Goal: Task Accomplishment & Management: Complete application form

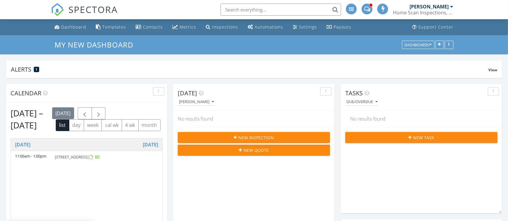
scroll to position [129, 161]
click at [246, 138] on span "New Inspection" at bounding box center [256, 138] width 36 height 6
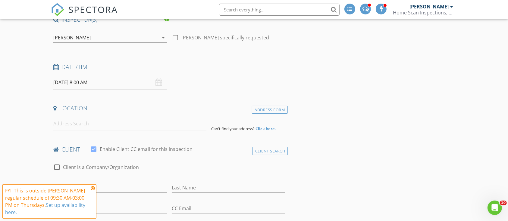
scroll to position [54, 0]
click at [124, 129] on input at bounding box center [129, 123] width 153 height 15
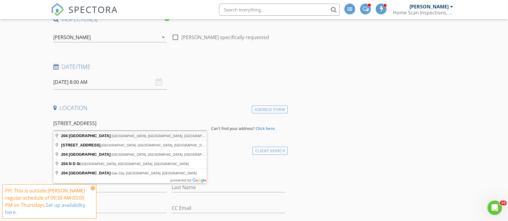
type input "204 North D Street, Lake Worth Beach, FL, USA"
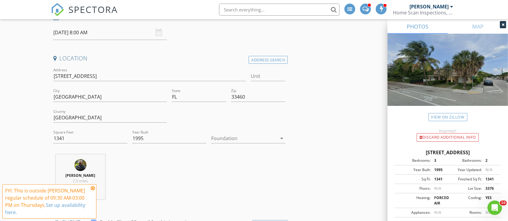
scroll to position [79, 0]
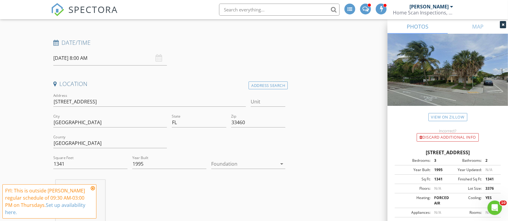
click at [244, 164] on div at bounding box center [244, 164] width 66 height 10
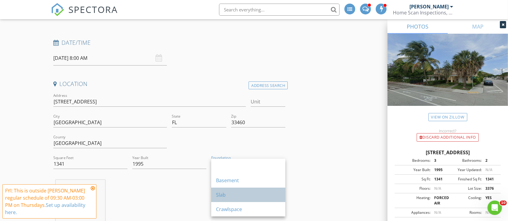
click at [234, 191] on div "Slab" at bounding box center [248, 195] width 64 height 14
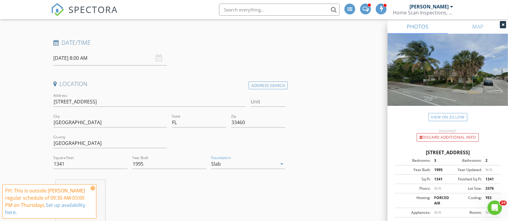
click at [284, 152] on div at bounding box center [228, 144] width 118 height 21
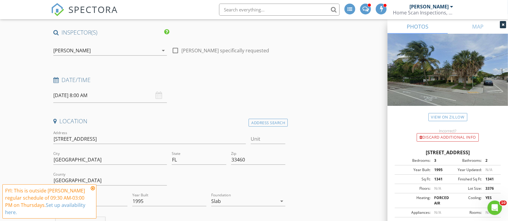
scroll to position [70, 0]
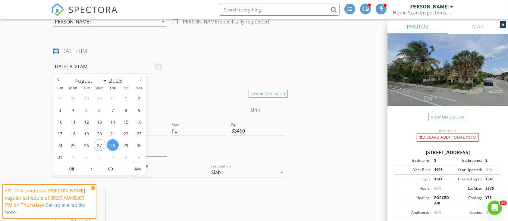
click at [107, 64] on input "08/28/2025 8:00 AM" at bounding box center [110, 66] width 114 height 15
type input "08/29/2025 8:00 AM"
type input "02"
type input "08/29/2025 2:00 AM"
click at [98, 166] on input "00" at bounding box center [110, 169] width 37 height 12
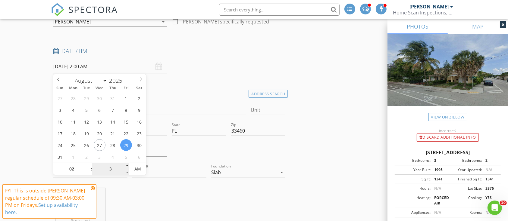
type input "30"
type input "08/29/2025 2:30 AM"
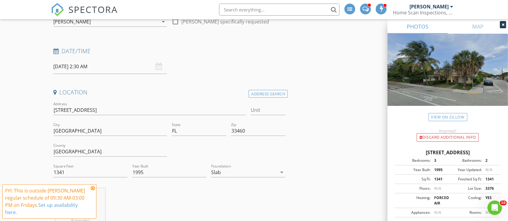
click at [212, 66] on div "Date/Time 08/29/2025 2:30 AM" at bounding box center [169, 60] width 237 height 27
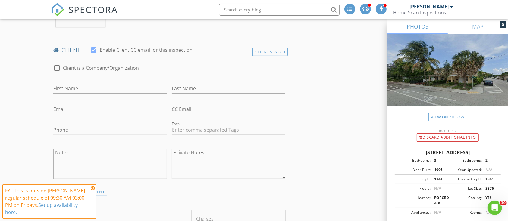
scroll to position [277, 0]
click at [103, 88] on input "First Name" at bounding box center [110, 88] width 114 height 10
click at [94, 86] on input "First Name" at bounding box center [110, 88] width 114 height 10
click at [71, 83] on input "First Name" at bounding box center [110, 88] width 114 height 10
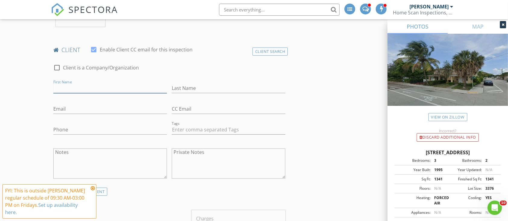
click at [71, 87] on input "First Name" at bounding box center [110, 88] width 114 height 10
click at [70, 86] on input "First Name" at bounding box center [110, 88] width 114 height 10
type input "Kelly"
click at [193, 86] on input "Last Name" at bounding box center [229, 88] width 114 height 10
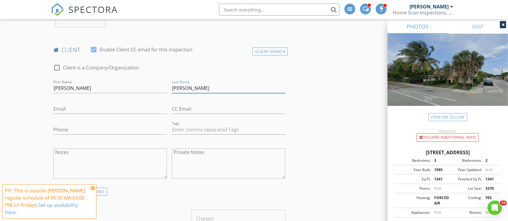
type input "Almoney"
click at [98, 109] on input "Email" at bounding box center [110, 109] width 114 height 10
click at [82, 129] on input "Phone" at bounding box center [110, 130] width 114 height 10
click at [82, 129] on input "Phone" at bounding box center [110, 131] width 114 height 10
type input "410-456-7165"
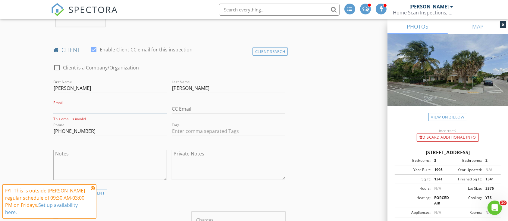
click at [74, 112] on input "Email" at bounding box center [110, 109] width 114 height 10
type input "kellyalmoney@gmail.com"
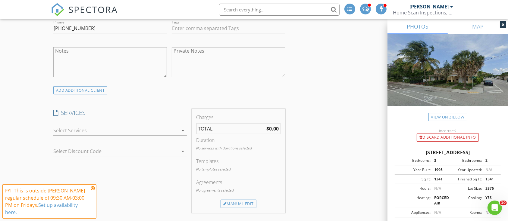
scroll to position [407, 0]
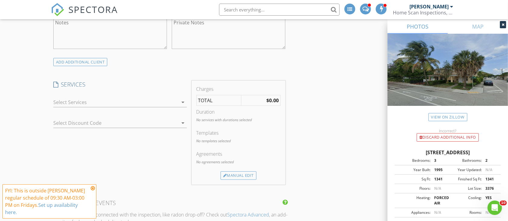
click at [86, 105] on div at bounding box center [115, 103] width 125 height 10
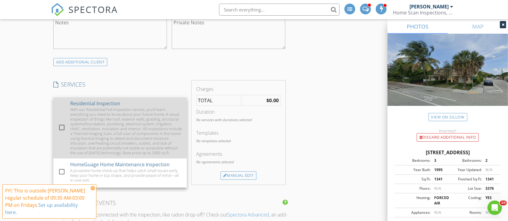
click at [76, 128] on div "With our Residential Full Inspection service, you’ll learn everything you need …" at bounding box center [126, 131] width 112 height 48
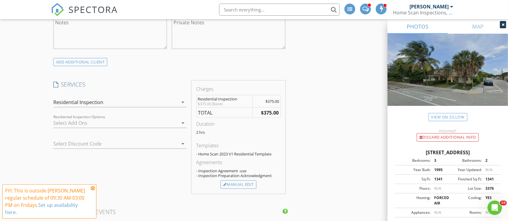
click at [79, 124] on div at bounding box center [115, 123] width 125 height 10
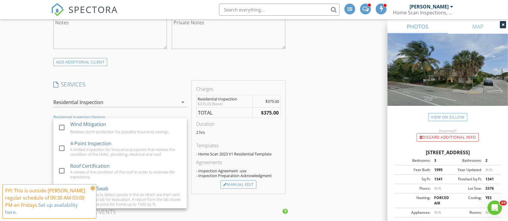
click at [79, 124] on div "Wind Mitigation" at bounding box center [88, 124] width 36 height 7
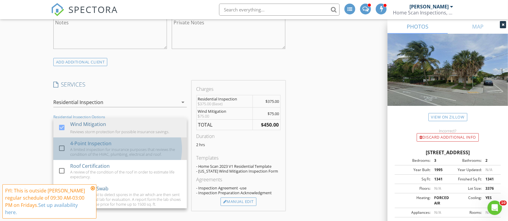
click at [70, 158] on div "4-Point Inspection A limited inspection for insurance purposes that reviews the…" at bounding box center [126, 149] width 112 height 23
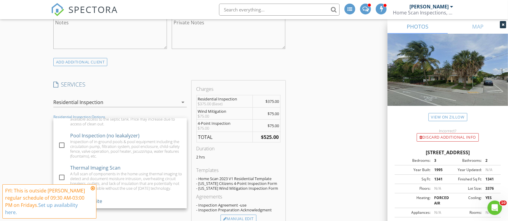
scroll to position [171, 0]
click at [101, 147] on div "Inspection of in-ground pools & pool equipment including the circulation pump, …" at bounding box center [126, 148] width 112 height 19
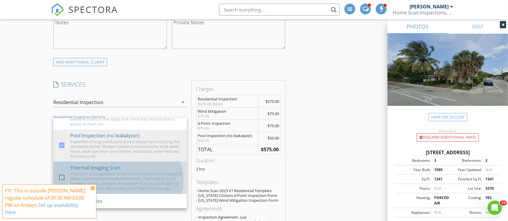
click at [113, 172] on div "A full scan of components in the home using thermal imaging to detect and docum…" at bounding box center [126, 181] width 112 height 19
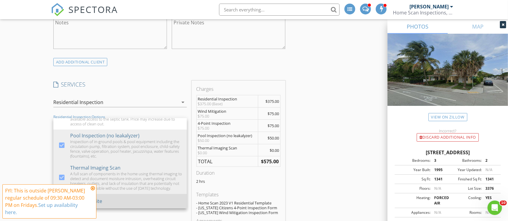
click at [114, 199] on div "WDO/Termite" at bounding box center [126, 201] width 111 height 12
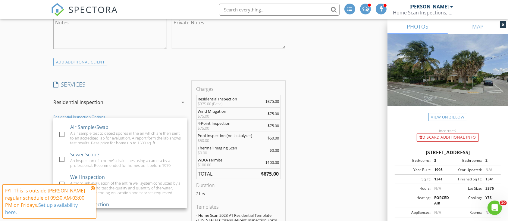
scroll to position [62, 0]
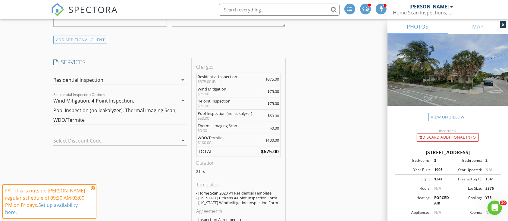
scroll to position [419, 0]
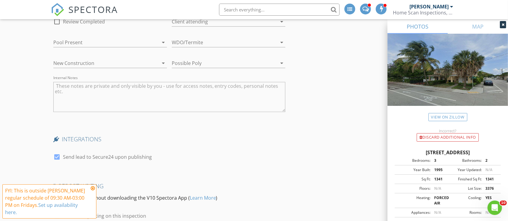
scroll to position [1090, 0]
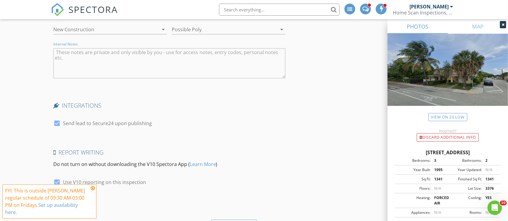
click at [143, 51] on textarea "Internal Notes" at bounding box center [169, 63] width 232 height 30
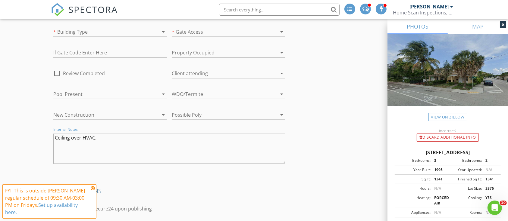
scroll to position [997, 0]
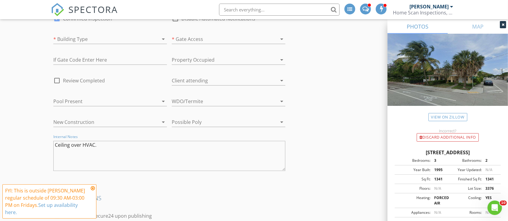
type textarea "Ceiling over HVAC."
click at [142, 42] on div at bounding box center [101, 39] width 97 height 10
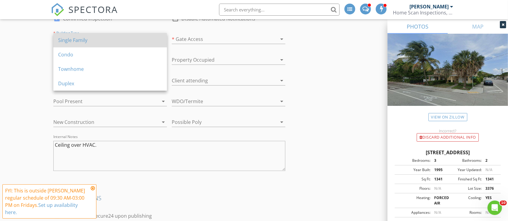
click at [142, 42] on div "Single Family" at bounding box center [110, 40] width 104 height 7
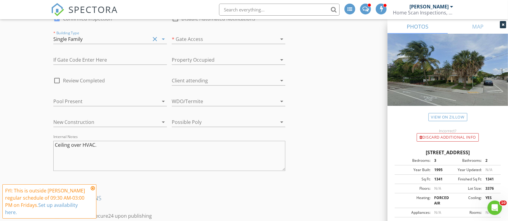
click at [192, 37] on div at bounding box center [220, 39] width 97 height 10
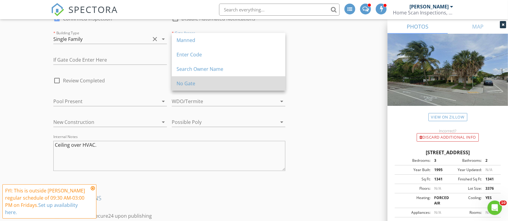
click at [230, 87] on div "No Gate" at bounding box center [228, 83] width 104 height 14
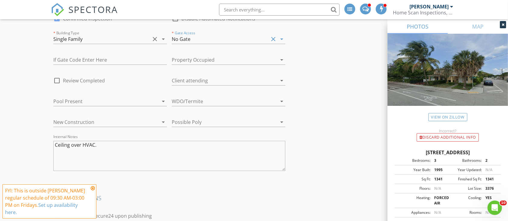
click at [224, 99] on div at bounding box center [220, 102] width 97 height 10
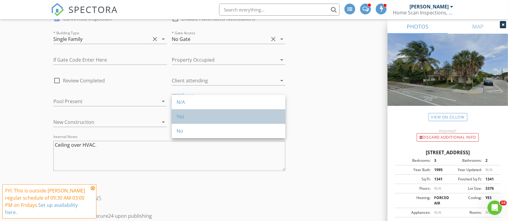
click at [219, 117] on div "Yes" at bounding box center [228, 116] width 104 height 7
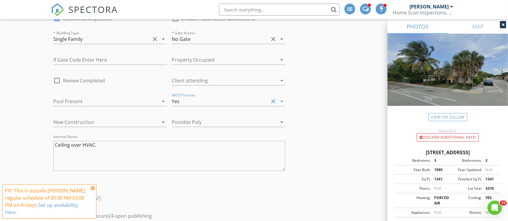
click at [226, 79] on div at bounding box center [220, 81] width 97 height 10
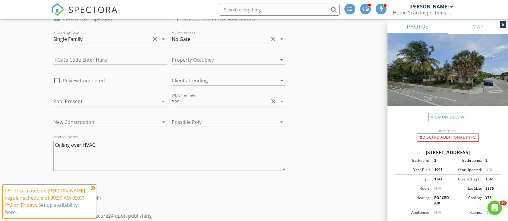
click at [253, 57] on div at bounding box center [220, 60] width 97 height 10
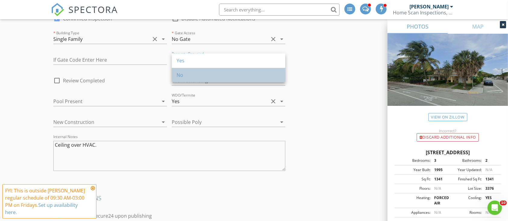
click at [241, 75] on div "No" at bounding box center [228, 75] width 104 height 7
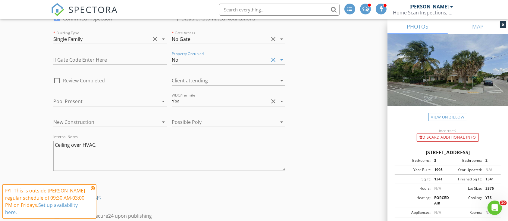
click at [157, 97] on div "Pool Present arrow_drop_down" at bounding box center [110, 102] width 114 height 10
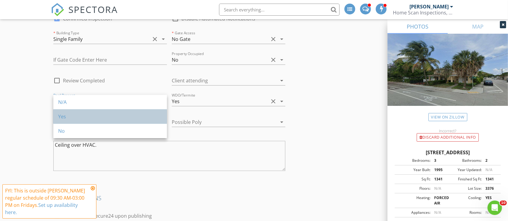
click at [139, 117] on div "Yes" at bounding box center [110, 116] width 104 height 7
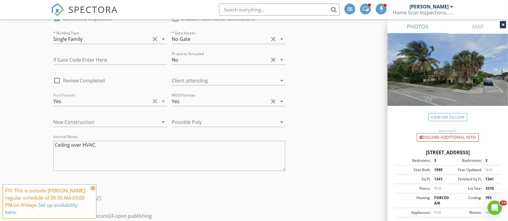
scroll to position [995, 0]
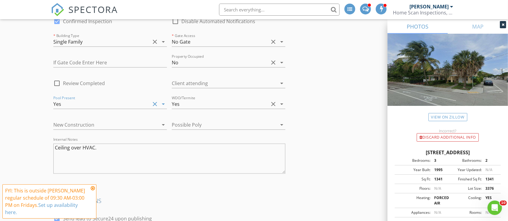
click at [197, 124] on div at bounding box center [220, 125] width 97 height 10
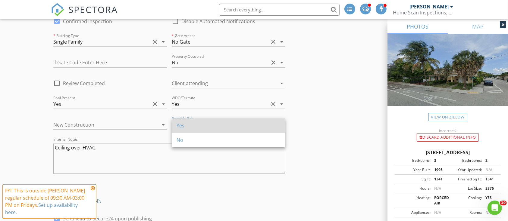
click at [198, 129] on div "Yes" at bounding box center [228, 126] width 104 height 14
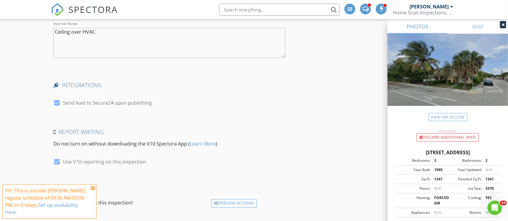
scroll to position [1112, 0]
click at [133, 163] on div "check_box Use V10 reporting on this inspection" at bounding box center [99, 165] width 93 height 14
click at [136, 160] on label "Use V10 reporting on this inspection" at bounding box center [104, 161] width 83 height 6
checkbox input "false"
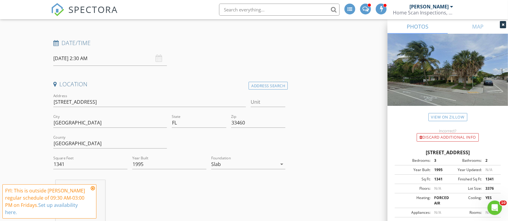
scroll to position [78, 0]
click at [89, 57] on input "08/29/2025 2:30 AM" at bounding box center [110, 58] width 114 height 15
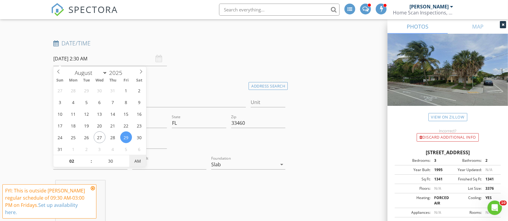
type input "08/29/2025 2:30 PM"
click at [137, 161] on span "AM" at bounding box center [137, 161] width 17 height 12
click at [229, 52] on div "Date/Time 08/29/2025 2:30 PM" at bounding box center [169, 52] width 237 height 27
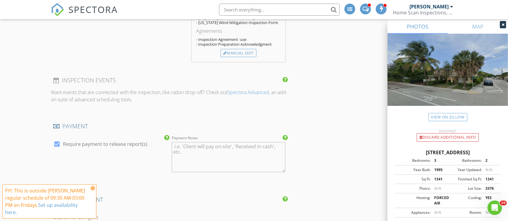
scroll to position [610, 0]
drag, startPoint x: 318, startPoint y: 73, endPoint x: 300, endPoint y: 90, distance: 25.1
click at [300, 90] on div "INSPECTOR(S) check_box George Randall Seuss PRIMARY George Randall Seuss arrow_…" at bounding box center [254, 102] width 406 height 1284
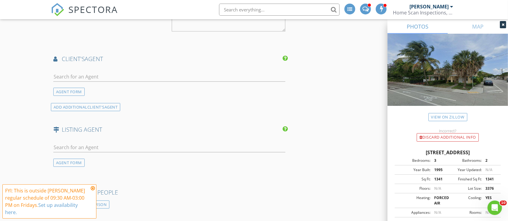
scroll to position [748, 0]
click at [95, 78] on input "text" at bounding box center [169, 79] width 232 height 10
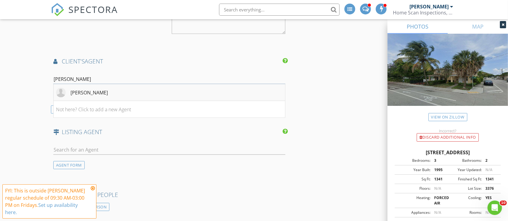
type input "jenny"
click at [93, 93] on div "Jenny Rodman" at bounding box center [88, 92] width 37 height 7
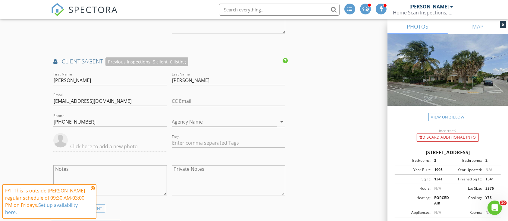
click at [369, 80] on div "INSPECTOR(S) check_box George Randall Seuss PRIMARY George Randall Seuss arrow_…" at bounding box center [254, 21] width 406 height 1398
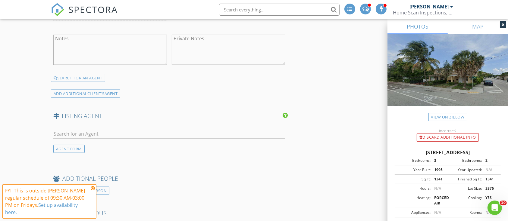
scroll to position [916, 0]
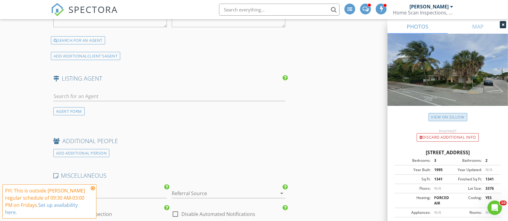
click at [441, 119] on link "View on Zillow" at bounding box center [447, 117] width 39 height 8
click at [67, 110] on div "AGENT FORM" at bounding box center [68, 111] width 31 height 8
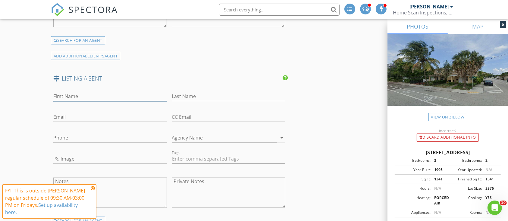
click at [92, 92] on input "First Name" at bounding box center [110, 97] width 114 height 10
type input "Melissa"
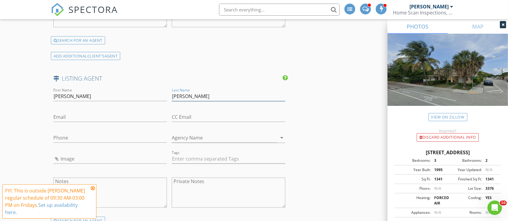
type input "Miller"
click at [74, 138] on input "Phone" at bounding box center [110, 140] width 114 height 10
paste input "954-388-7653"
type input "954-388-7653"
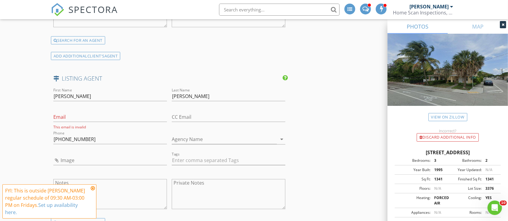
scroll to position [962, 0]
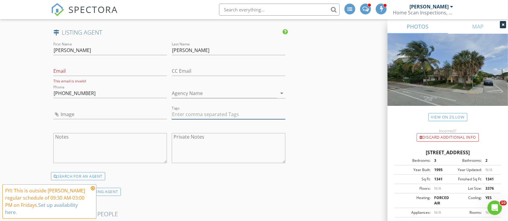
click at [198, 112] on input "text" at bounding box center [229, 115] width 114 height 10
type input "&nbsp;"
type input "new"
click at [198, 126] on div "new listing agent" at bounding box center [192, 127] width 37 height 8
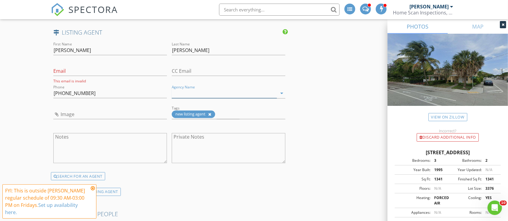
click at [256, 92] on input "Agency Name" at bounding box center [224, 94] width 105 height 10
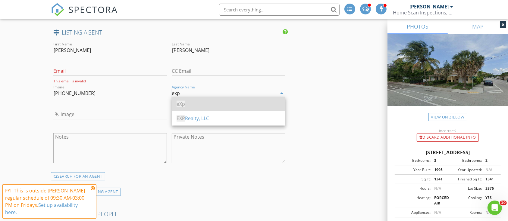
click at [251, 102] on div "eXp" at bounding box center [228, 104] width 104 height 7
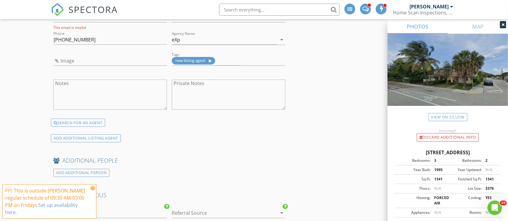
scroll to position [1016, 0]
click at [250, 36] on input "eXp" at bounding box center [224, 40] width 105 height 10
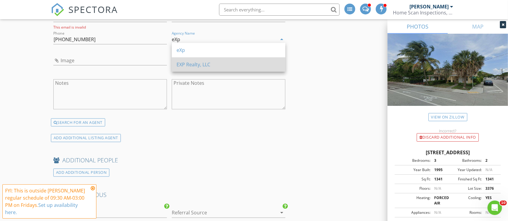
click at [245, 59] on div "EXP Realty, LLC" at bounding box center [228, 65] width 104 height 14
type input "EXP Realty, LLC"
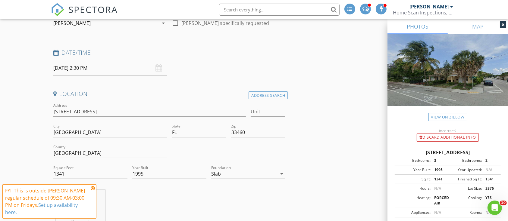
scroll to position [69, 0]
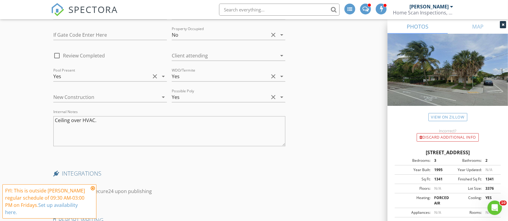
scroll to position [1206, 0]
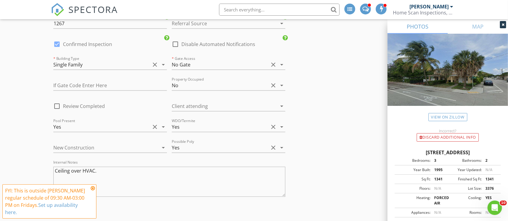
click at [239, 107] on div at bounding box center [220, 106] width 97 height 10
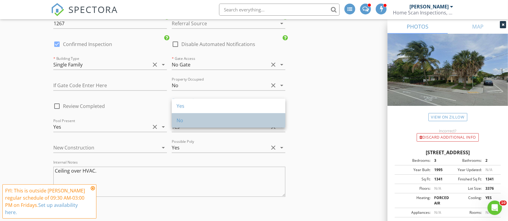
click at [236, 120] on div "No" at bounding box center [228, 120] width 104 height 7
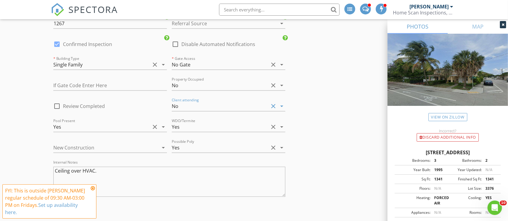
click at [202, 168] on textarea "Ceiling over HVAC." at bounding box center [169, 182] width 232 height 30
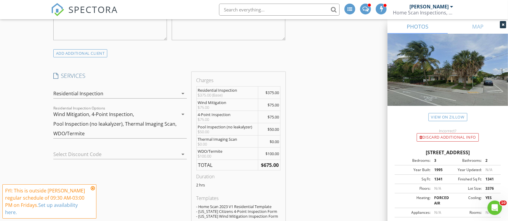
scroll to position [499, 0]
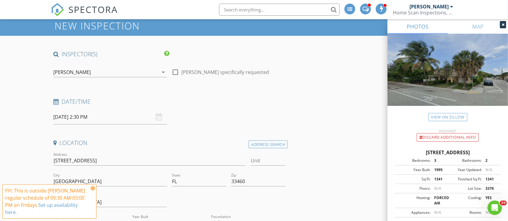
scroll to position [0, 0]
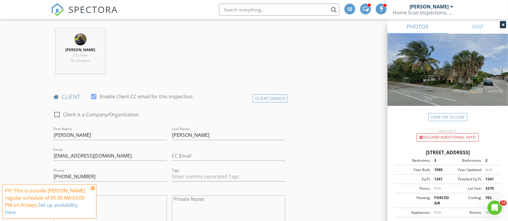
scroll to position [251, 0]
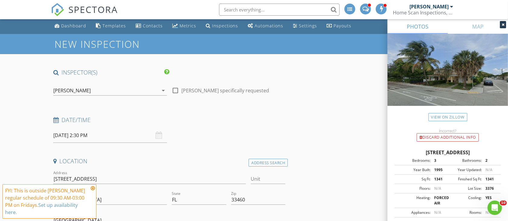
scroll to position [34, 0]
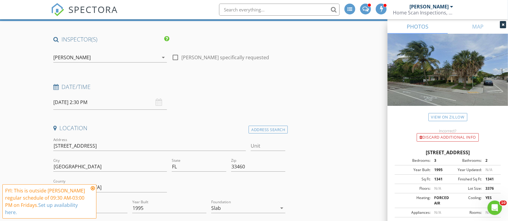
click at [112, 101] on input "08/29/2025 2:30 PM" at bounding box center [110, 102] width 114 height 15
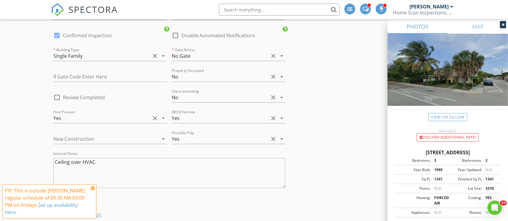
scroll to position [1299, 0]
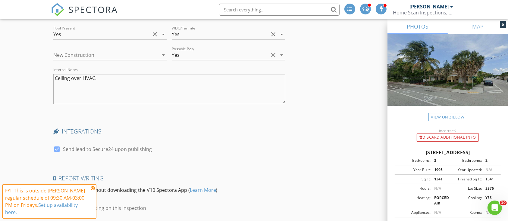
click at [184, 81] on textarea "Ceiling over HVAC." at bounding box center [169, 89] width 232 height 30
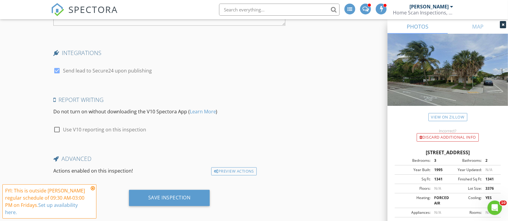
scroll to position [1378, 0]
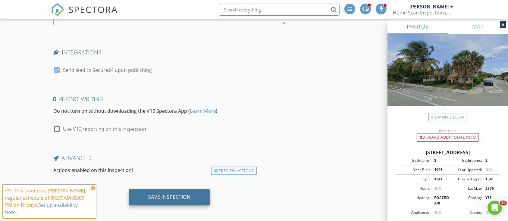
type textarea "Ceiling over HVAC. Buyers are out of state."
click at [174, 196] on div "Save Inspection" at bounding box center [169, 197] width 42 height 6
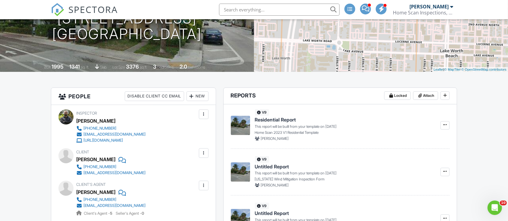
scroll to position [90, 0]
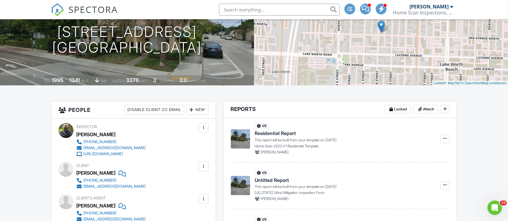
scroll to position [0, 0]
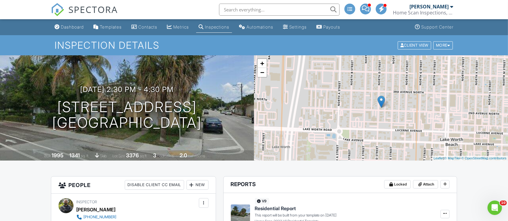
click at [238, 10] on input "text" at bounding box center [279, 10] width 120 height 12
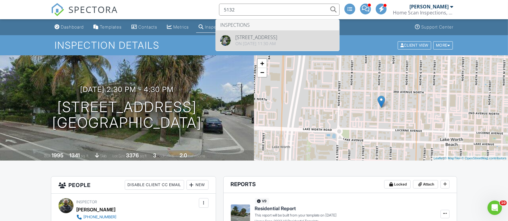
type input "5132"
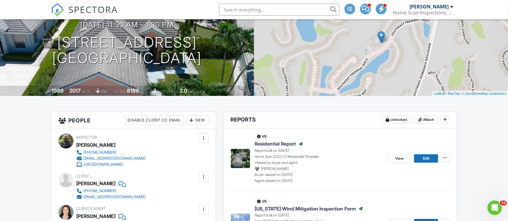
scroll to position [64, 0]
click at [229, 13] on input "text" at bounding box center [279, 10] width 120 height 12
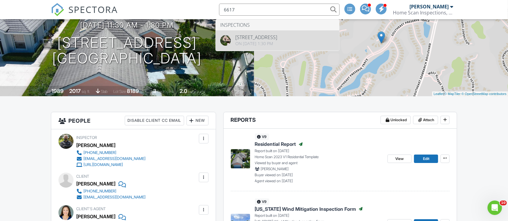
type input "6617"
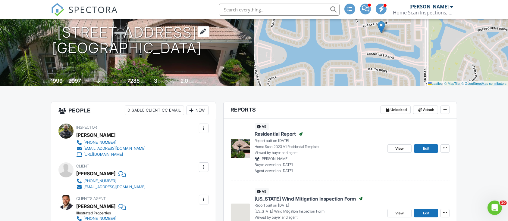
scroll to position [76, 0]
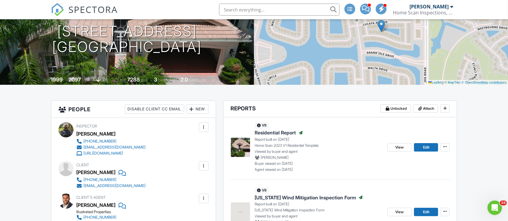
click at [106, 8] on span "SPECTORA" at bounding box center [92, 9] width 49 height 13
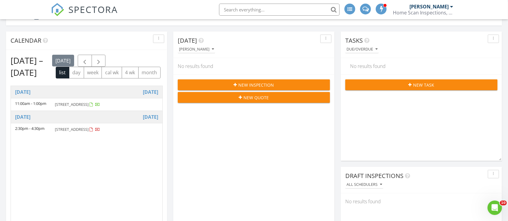
scroll to position [54, 0]
